Goal: Information Seeking & Learning: Learn about a topic

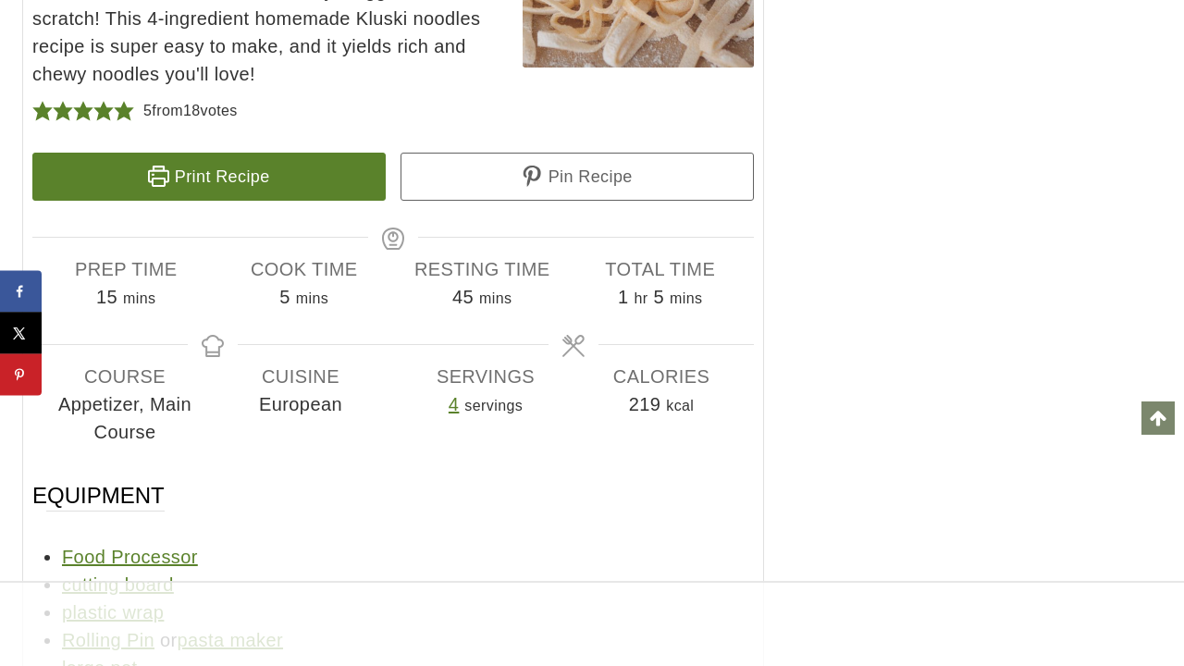
scroll to position [30743, 0]
